Goal: Obtain resource: Obtain resource

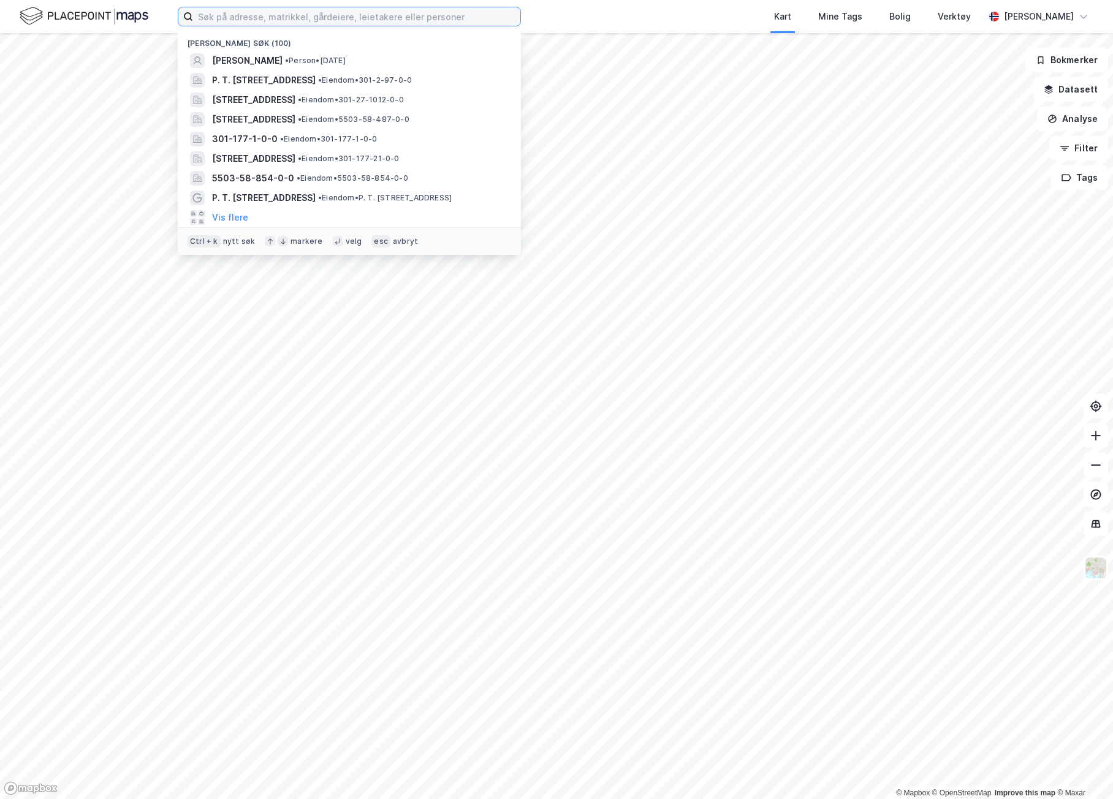
click at [271, 14] on input at bounding box center [356, 16] width 327 height 18
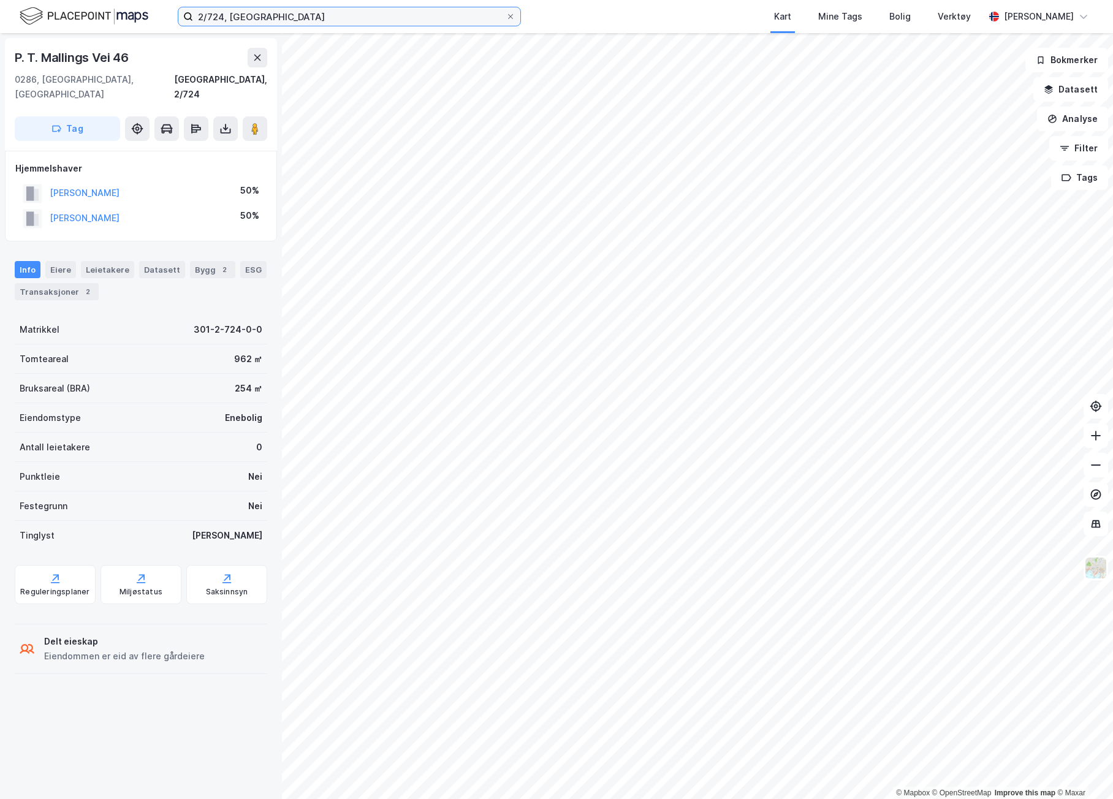
click at [240, 14] on input "2/724, oslo" at bounding box center [349, 16] width 313 height 18
click at [216, 16] on input "2/724, oslo" at bounding box center [349, 16] width 313 height 18
click at [216, 15] on input "2/724, oslo" at bounding box center [349, 16] width 313 height 18
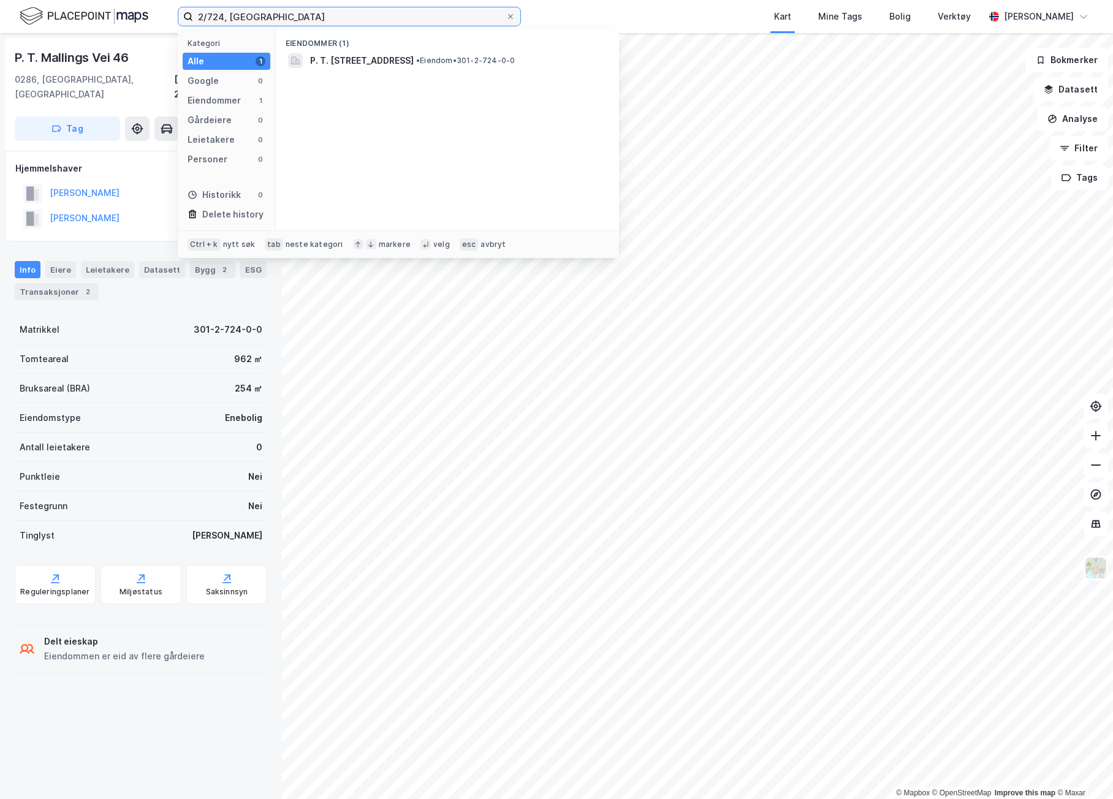
click at [215, 17] on input "2/724, oslo" at bounding box center [349, 16] width 313 height 18
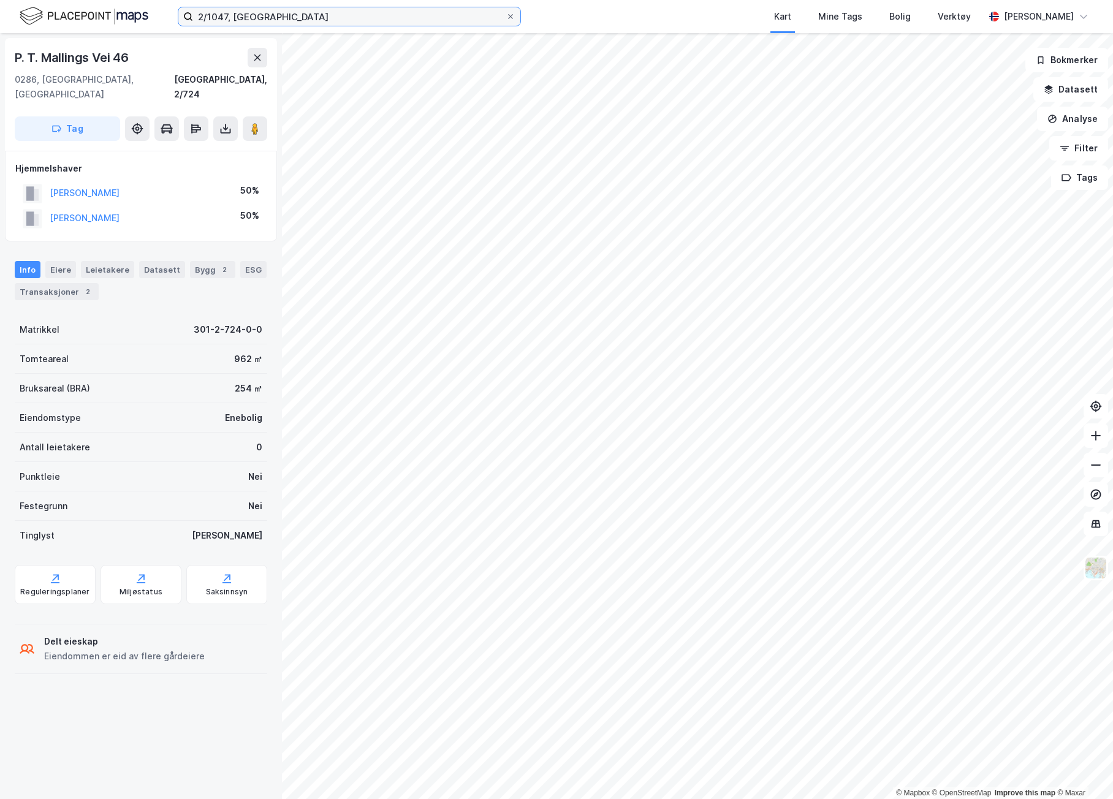
click at [232, 18] on input "2/1047, oslo" at bounding box center [349, 16] width 313 height 18
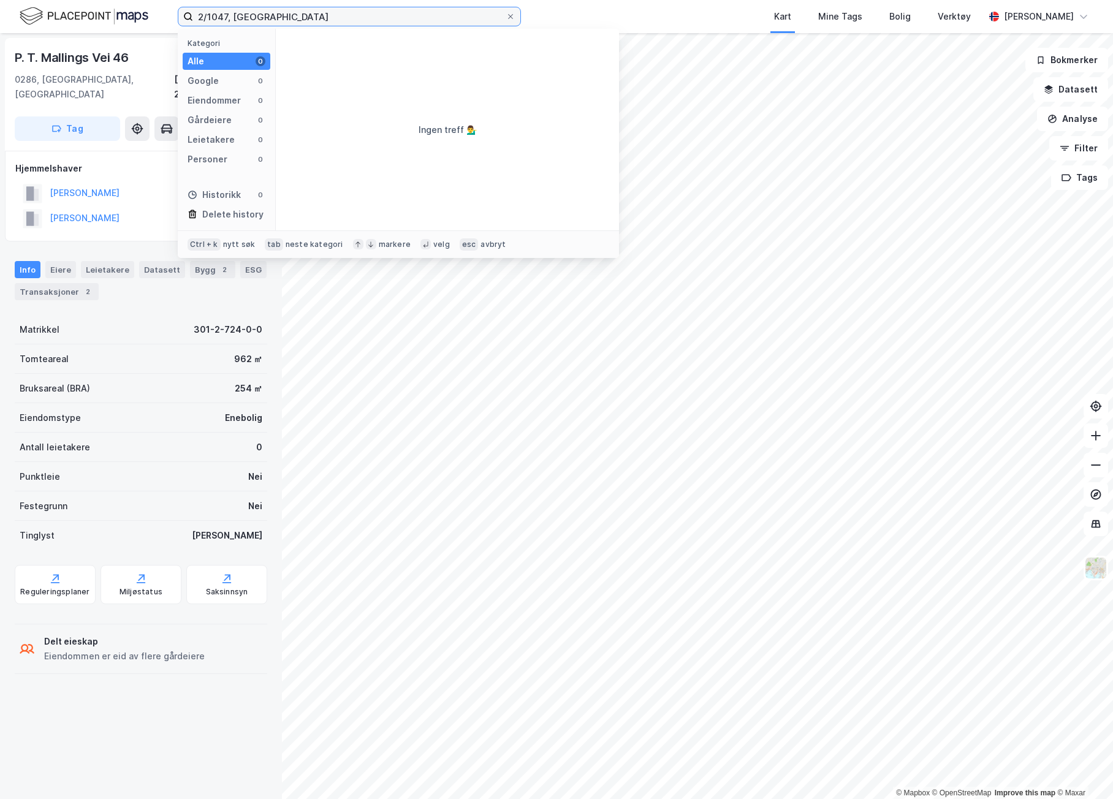
click at [272, 21] on input "2/1047, oslo" at bounding box center [349, 16] width 313 height 18
click at [216, 17] on input "2/1047, oslo" at bounding box center [349, 16] width 313 height 18
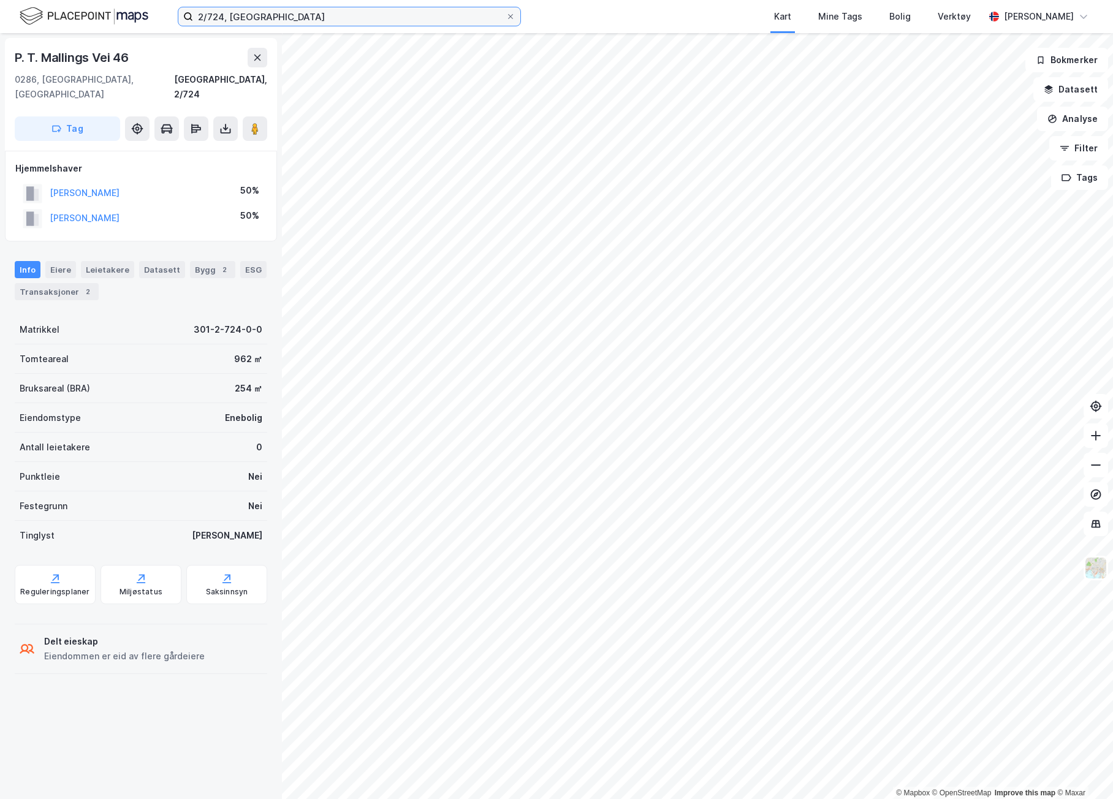
click at [217, 17] on input "2/724, oslo" at bounding box center [349, 16] width 313 height 18
click at [217, 15] on input "2/839, oslo" at bounding box center [349, 16] width 313 height 18
type input "2/1047, oslo"
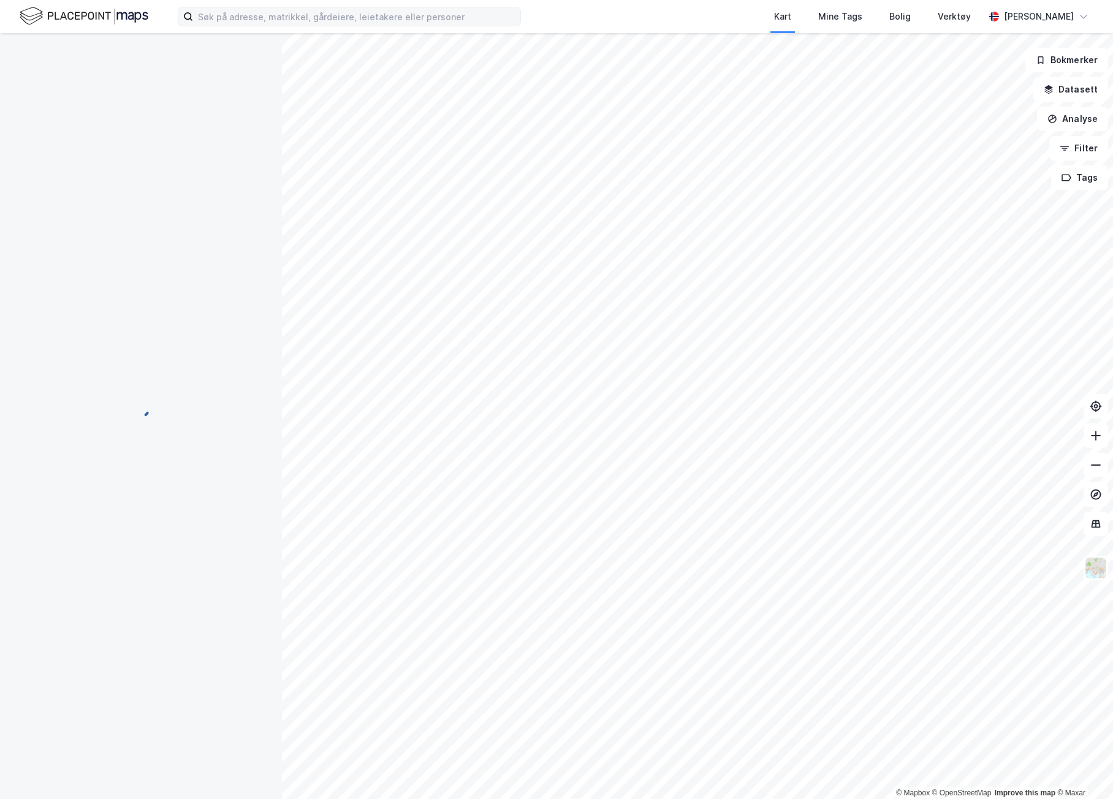
click at [325, 26] on div "Kart Mine Tags Bolig Verktøy [PERSON_NAME]" at bounding box center [556, 16] width 1113 height 33
click at [329, 14] on input at bounding box center [356, 16] width 327 height 18
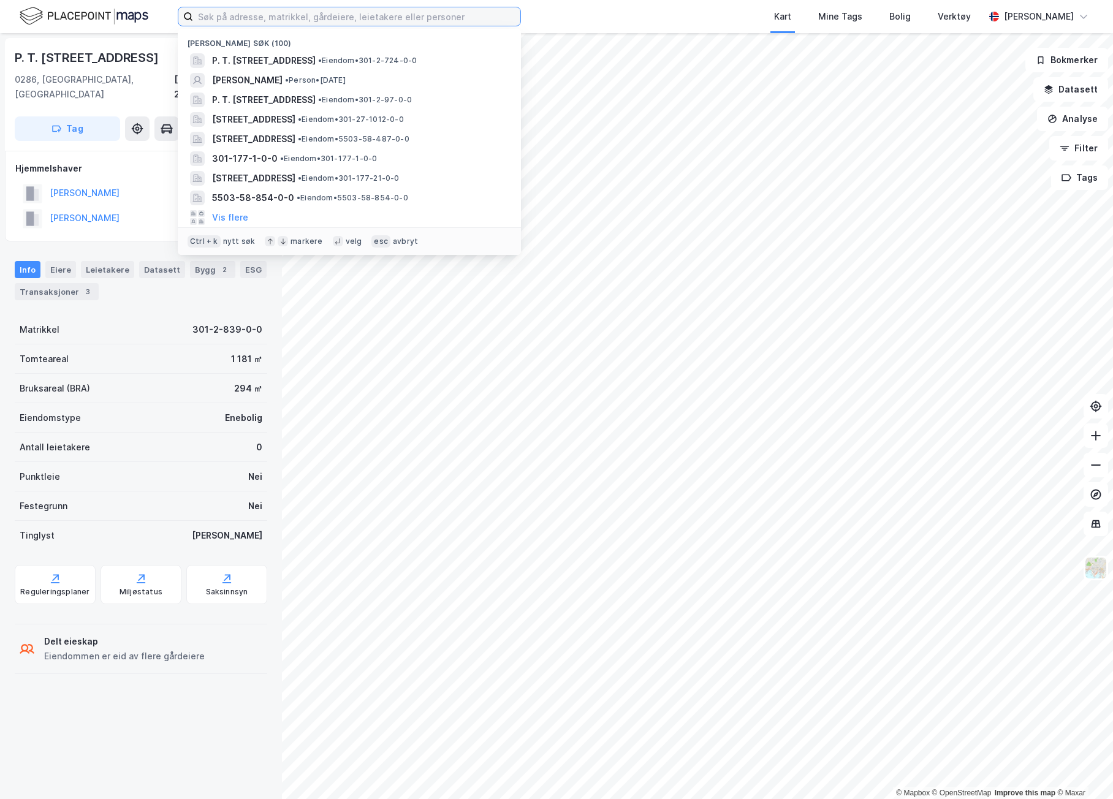
click at [386, 19] on input at bounding box center [356, 16] width 327 height 18
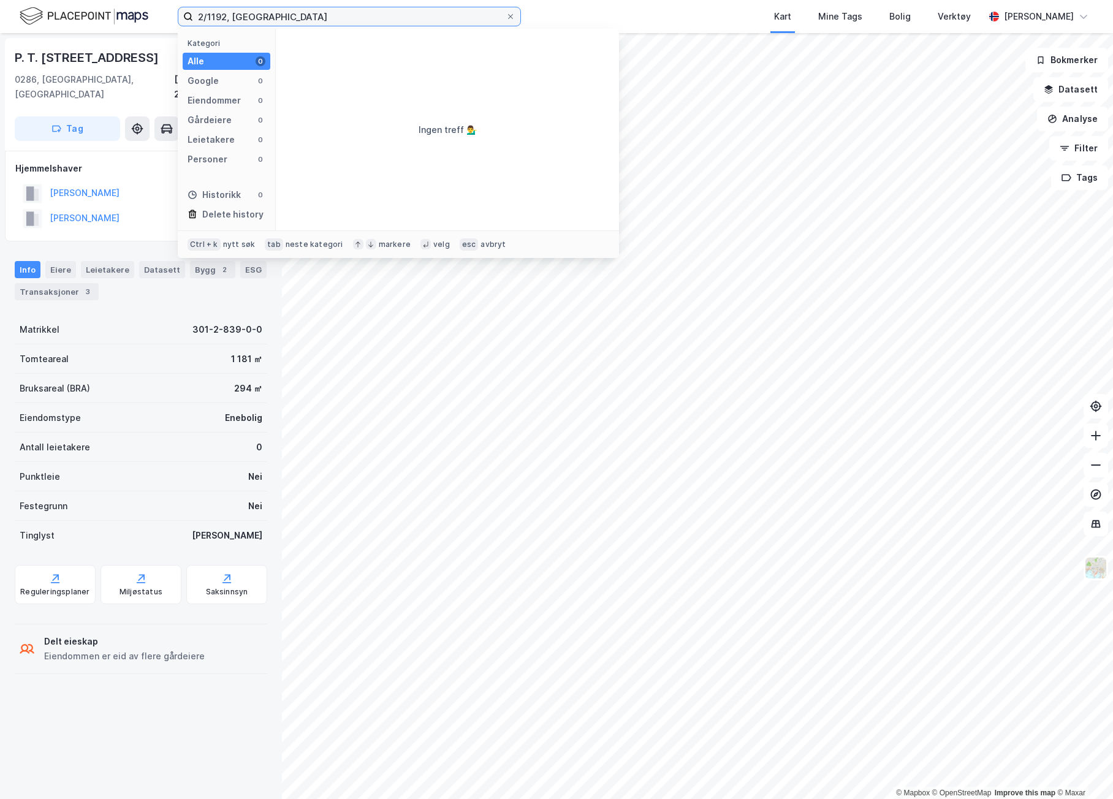
type input "2/1192, oslo"
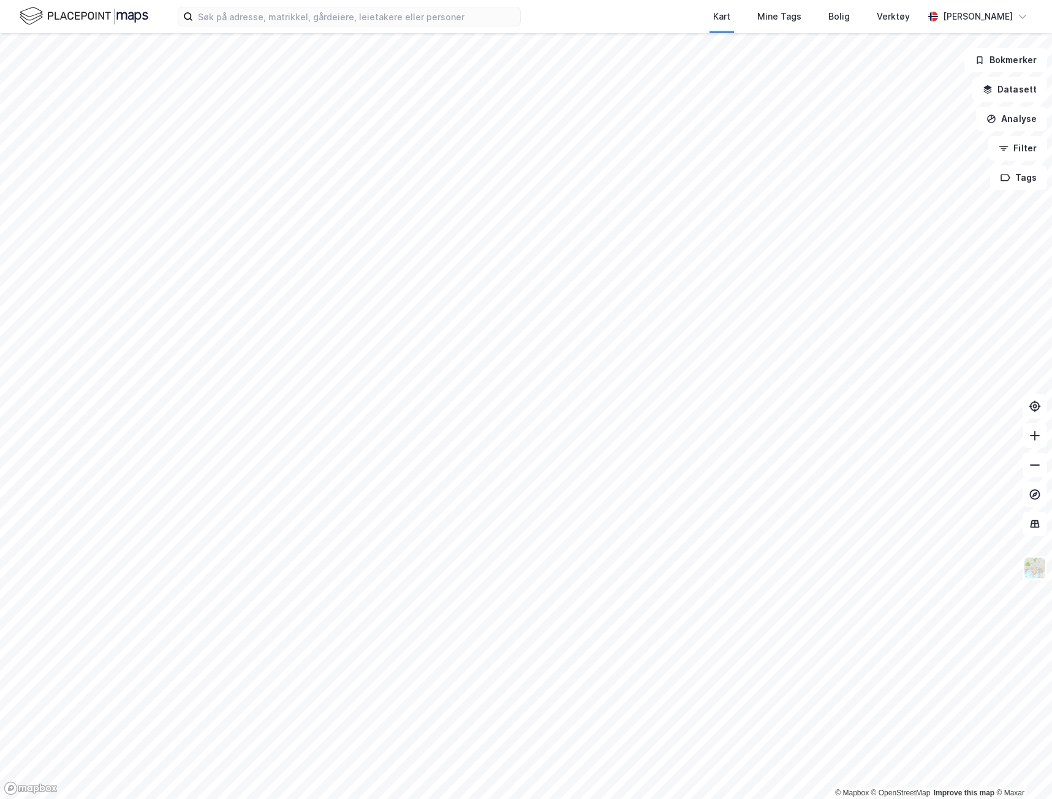
click at [323, 29] on div "Kart Mine Tags Bolig Verktøy [PERSON_NAME]" at bounding box center [526, 16] width 1052 height 33
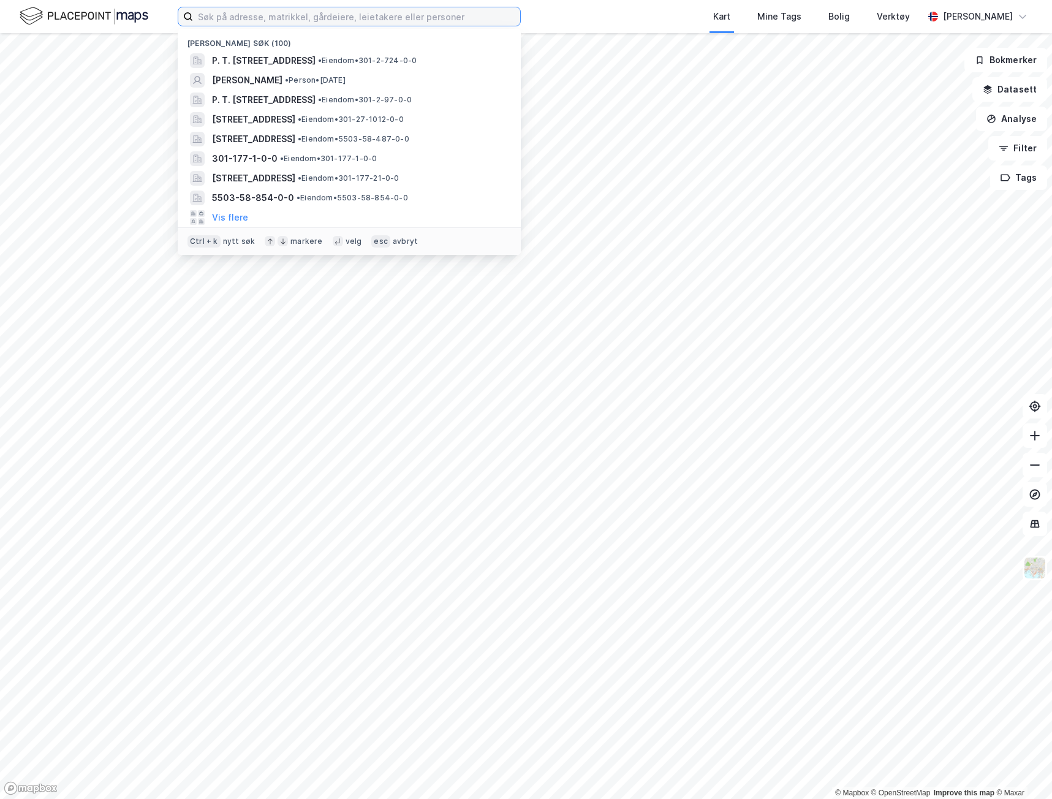
click at [330, 15] on input at bounding box center [356, 16] width 327 height 18
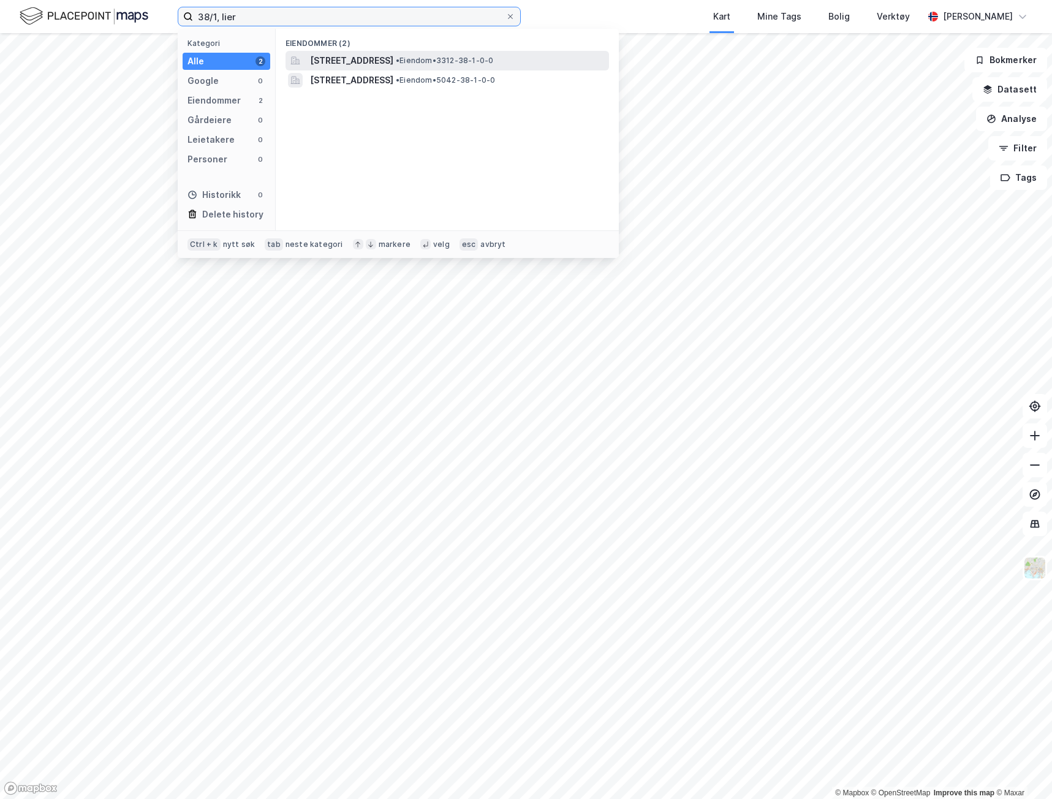
type input "38/1, lier"
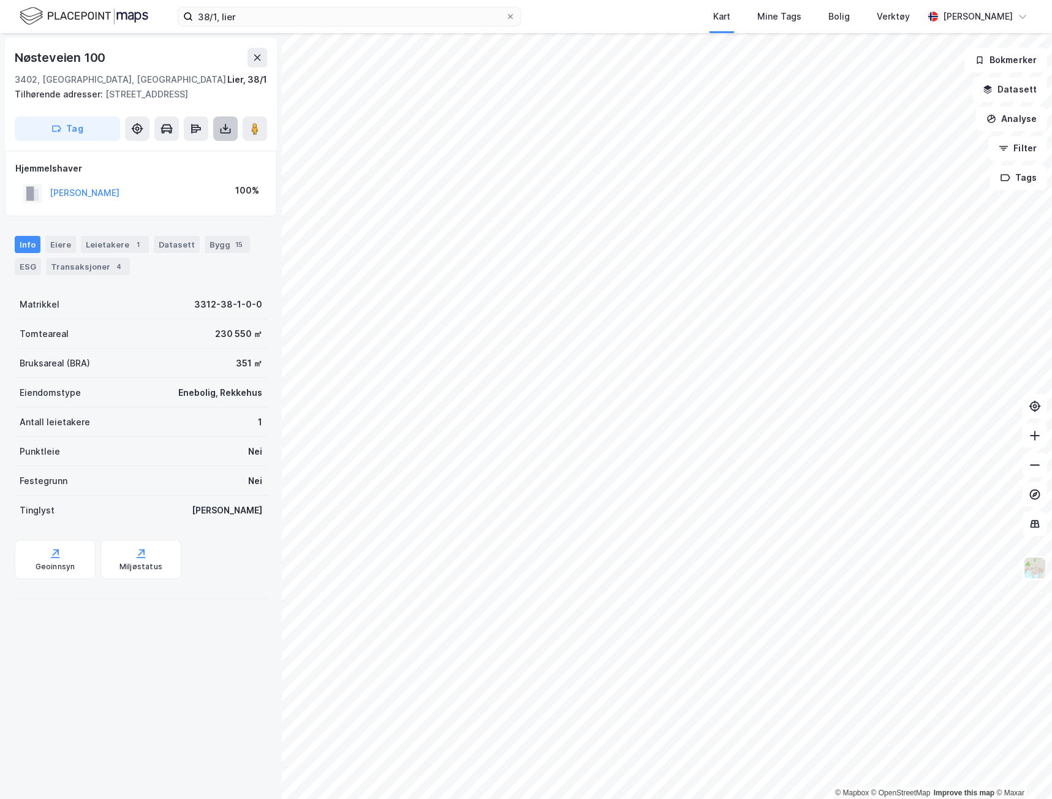
click at [221, 129] on icon at bounding box center [226, 131] width 10 height 5
click at [222, 156] on div "Last ned grunnbok" at bounding box center [172, 153] width 131 height 20
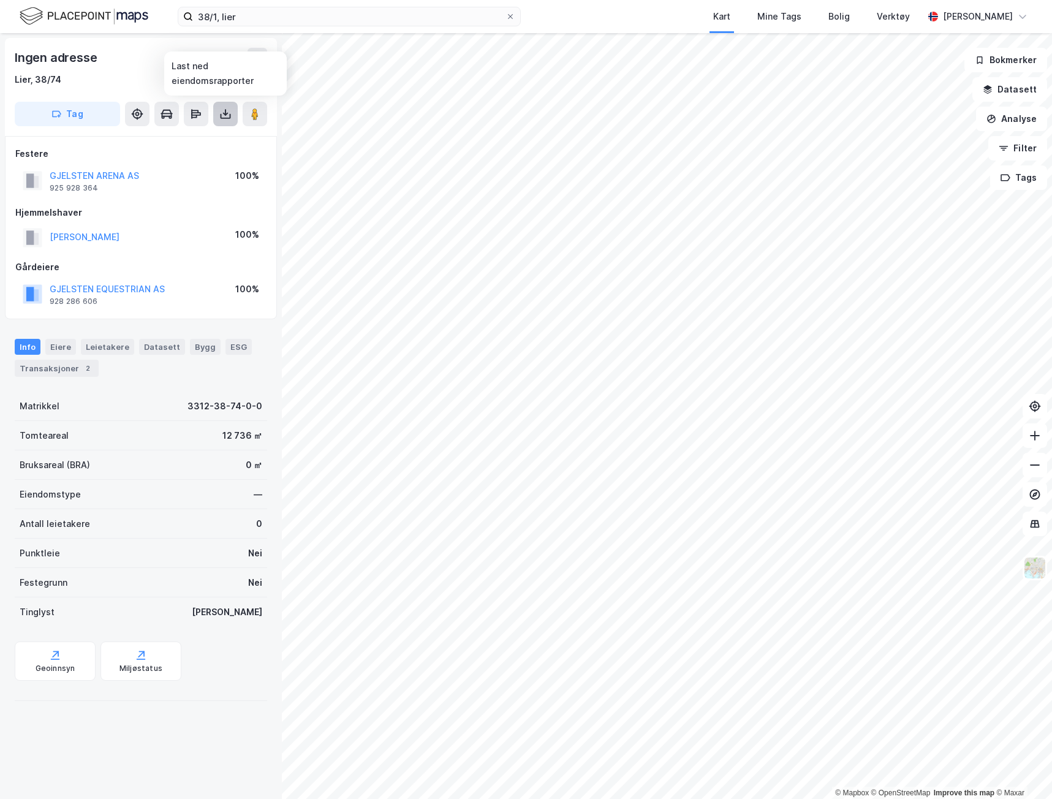
click at [221, 116] on icon at bounding box center [226, 116] width 10 height 5
click at [206, 142] on div "Last ned grunnbok" at bounding box center [172, 139] width 131 height 20
click at [229, 111] on icon at bounding box center [225, 114] width 12 height 12
click at [226, 115] on icon at bounding box center [225, 114] width 5 height 3
click at [200, 161] on div "Last ned matrikkelrapport" at bounding box center [179, 158] width 101 height 10
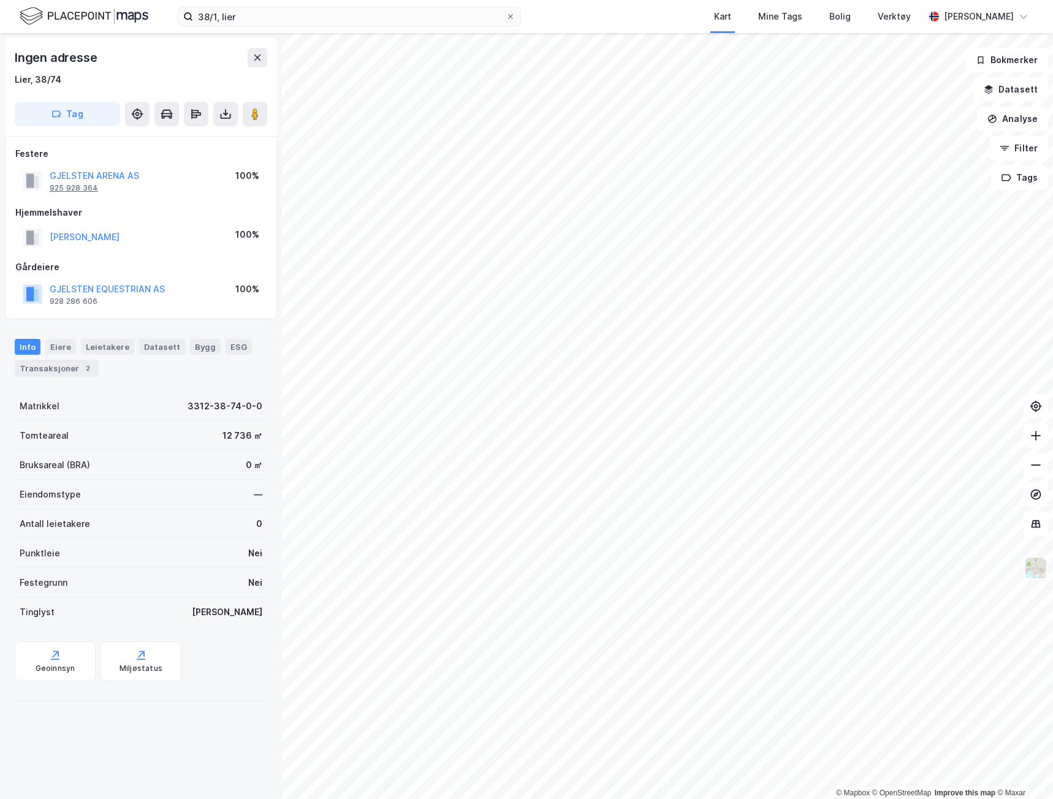
click at [75, 185] on div "925 928 364" at bounding box center [74, 188] width 48 height 10
click at [227, 117] on icon at bounding box center [225, 114] width 12 height 12
click at [223, 137] on div "Last ned grunnbok" at bounding box center [172, 139] width 131 height 20
click at [219, 117] on icon at bounding box center [225, 114] width 12 height 12
click at [222, 115] on icon at bounding box center [225, 114] width 12 height 12
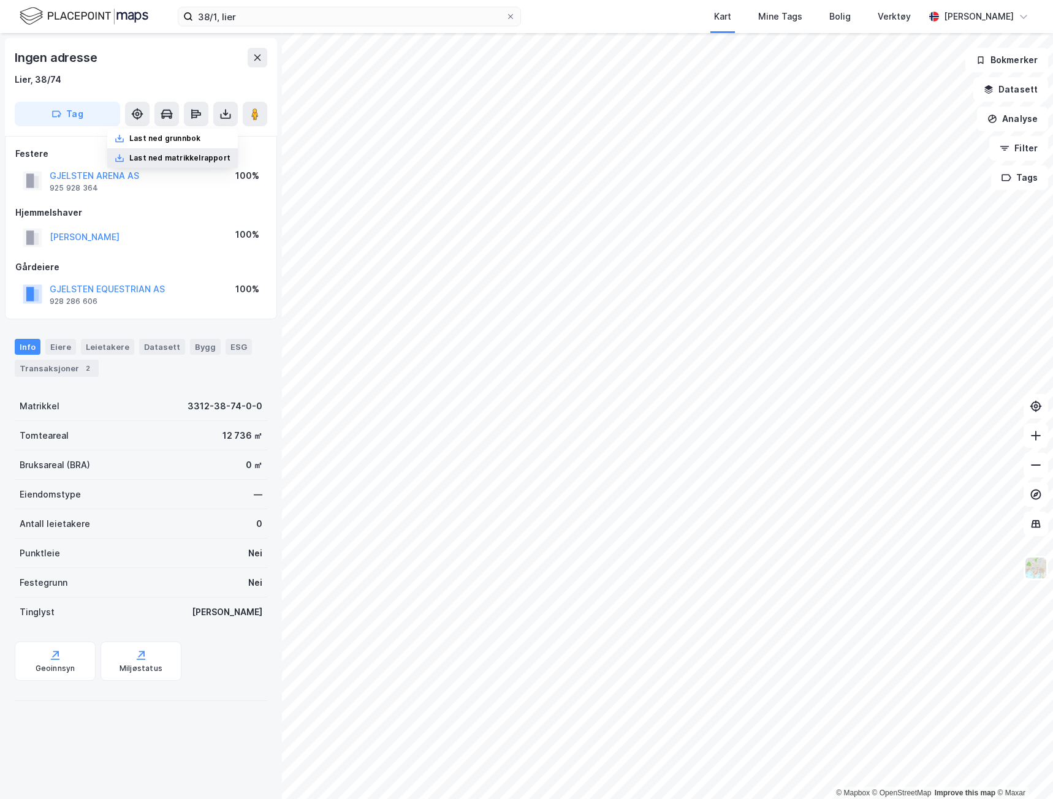
click at [199, 156] on div "Last ned matrikkelrapport" at bounding box center [179, 158] width 101 height 10
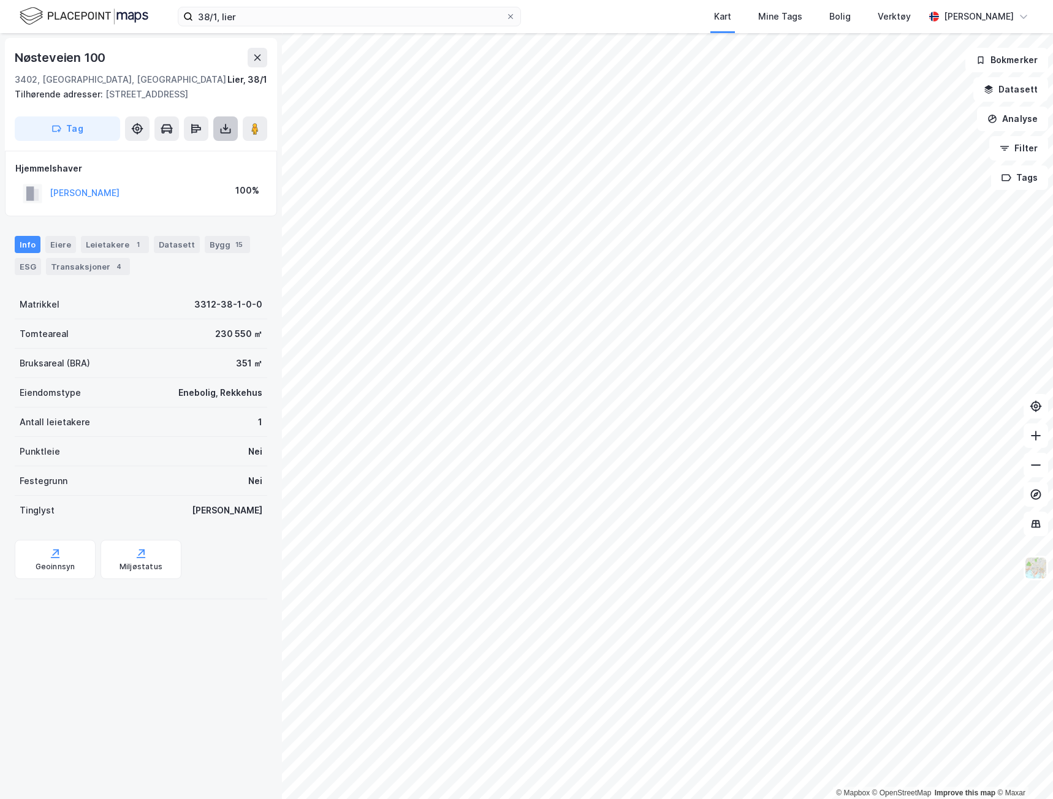
click at [227, 135] on button at bounding box center [225, 128] width 25 height 25
click at [221, 168] on div "Last ned matrikkelrapport" at bounding box center [179, 173] width 101 height 10
click at [178, 58] on div "Nøsteveien 100" at bounding box center [141, 58] width 253 height 20
click at [225, 132] on icon at bounding box center [225, 129] width 12 height 12
click at [219, 152] on div "Last ned grunnbok" at bounding box center [172, 153] width 131 height 20
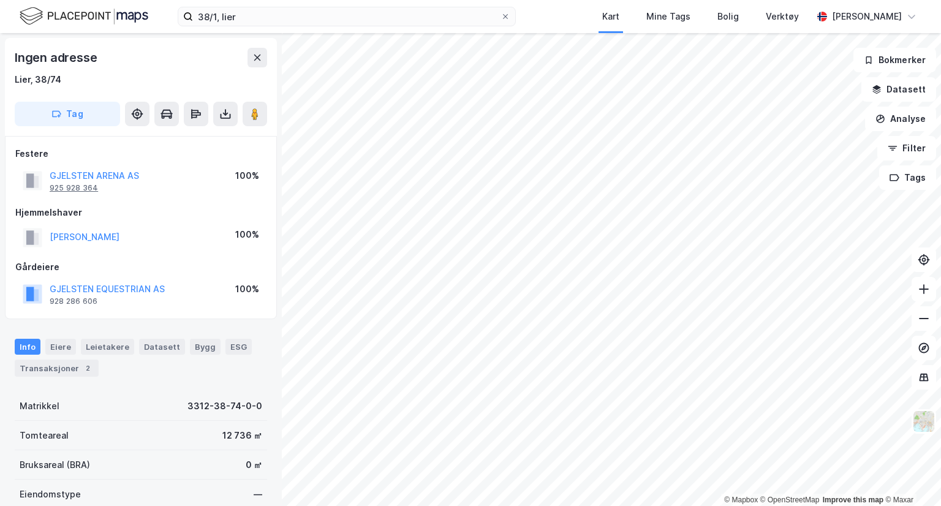
click at [85, 189] on div "925 928 364" at bounding box center [74, 188] width 48 height 10
click at [0, 0] on button "GJELSTEN ARENA AS" at bounding box center [0, 0] width 0 height 0
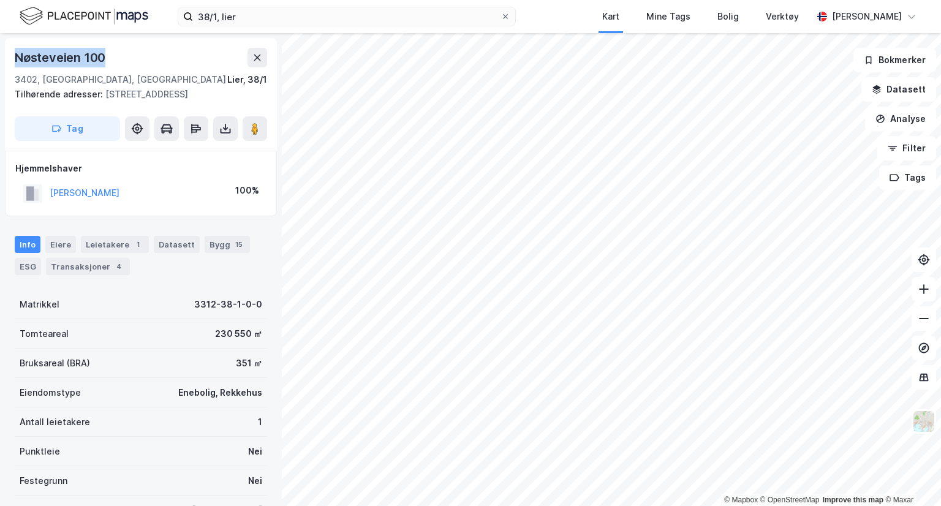
drag, startPoint x: 115, startPoint y: 57, endPoint x: 7, endPoint y: 62, distance: 108.6
click at [7, 62] on div "Nøsteveien [STREET_ADDRESS] Tilhørende adresser: Nøsteveien 102 Tag" at bounding box center [141, 94] width 272 height 113
copy div "Nøsteveien 100"
